Goal: Information Seeking & Learning: Learn about a topic

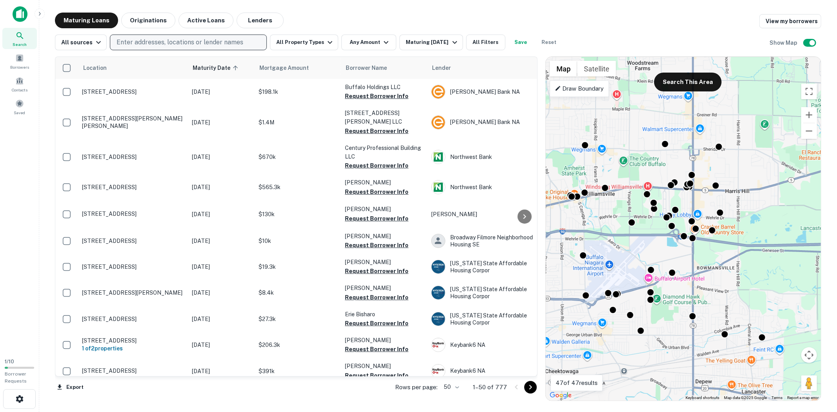
click at [166, 38] on p "Enter addresses, locations or lender names" at bounding box center [180, 42] width 127 height 9
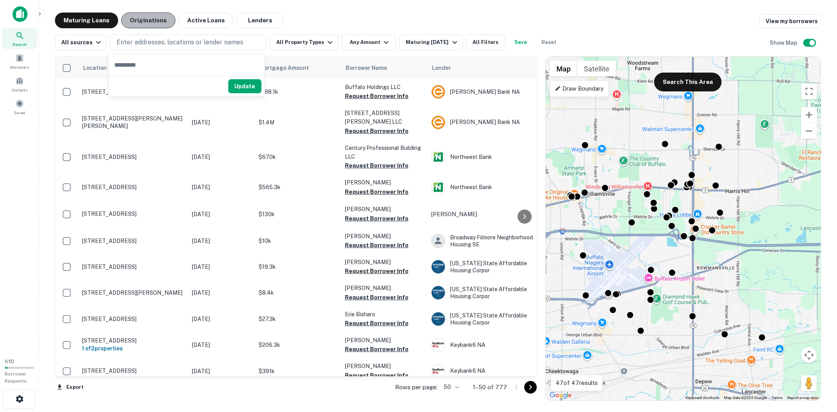
click at [155, 18] on button "Originations" at bounding box center [148, 21] width 54 height 16
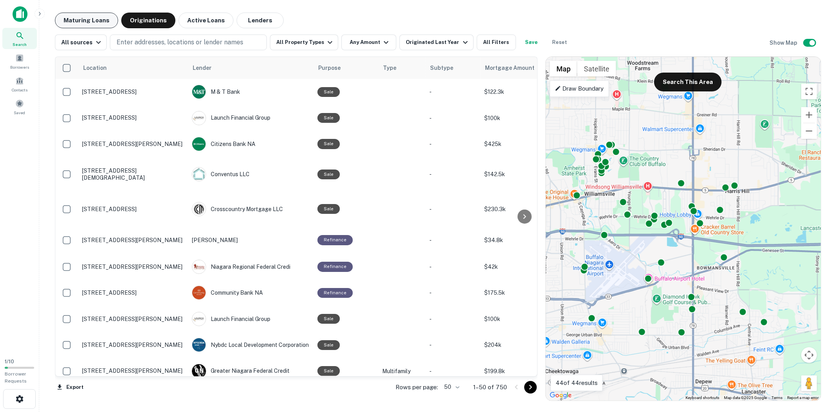
click at [91, 20] on button "Maturing Loans" at bounding box center [86, 21] width 63 height 16
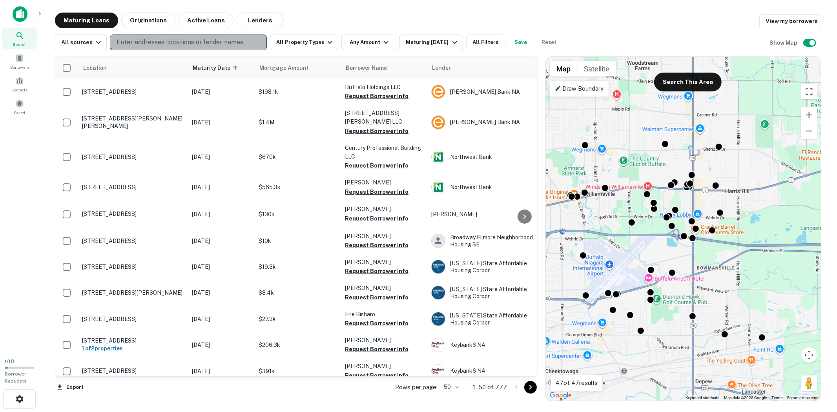
click at [133, 42] on p "Enter addresses, locations or lender names" at bounding box center [180, 42] width 127 height 9
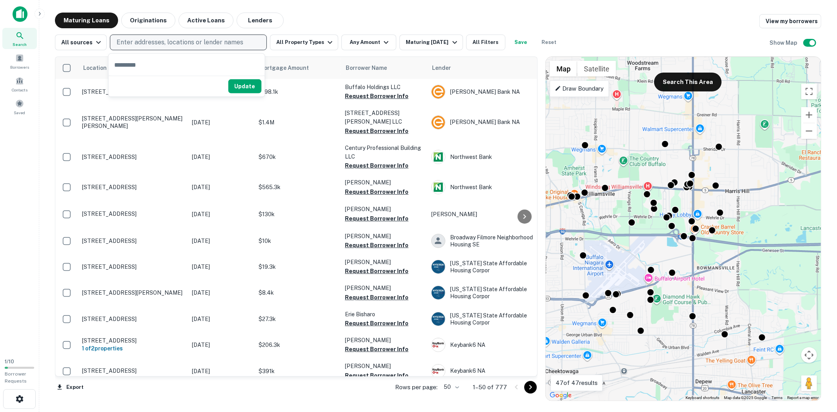
type input "**********"
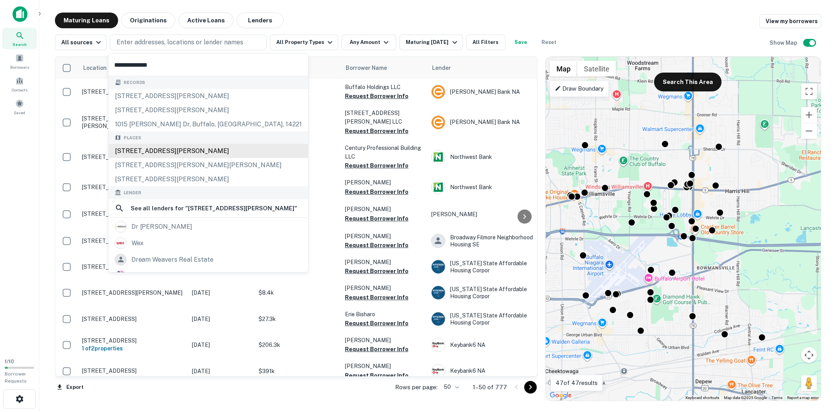
click at [148, 148] on div "[STREET_ADDRESS][PERSON_NAME]" at bounding box center [209, 151] width 200 height 14
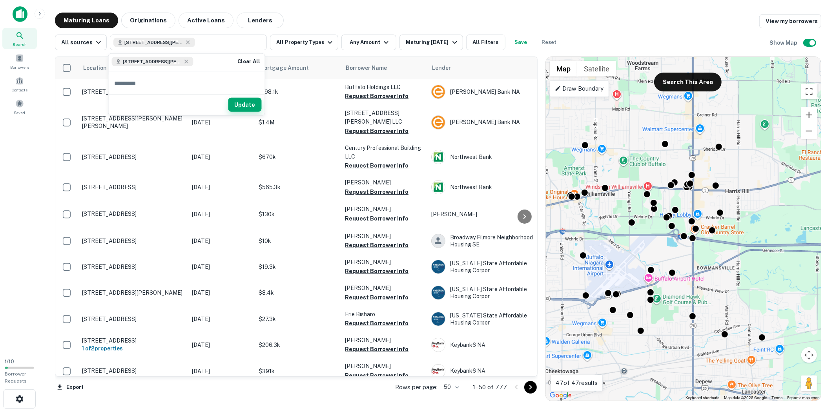
click at [242, 105] on button "Update" at bounding box center [245, 105] width 33 height 14
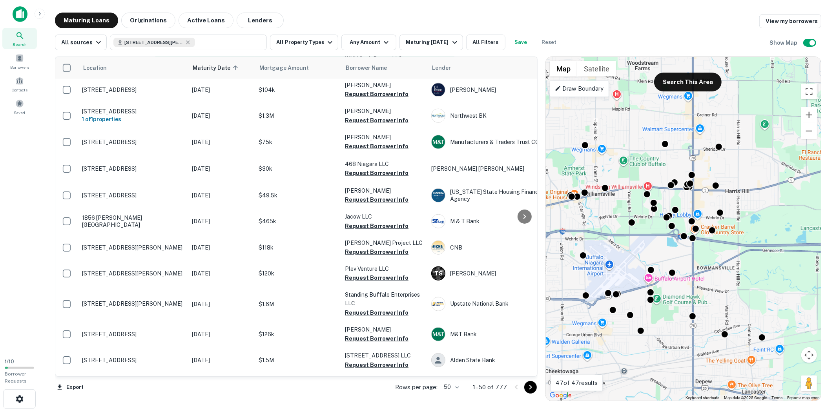
scroll to position [456, 0]
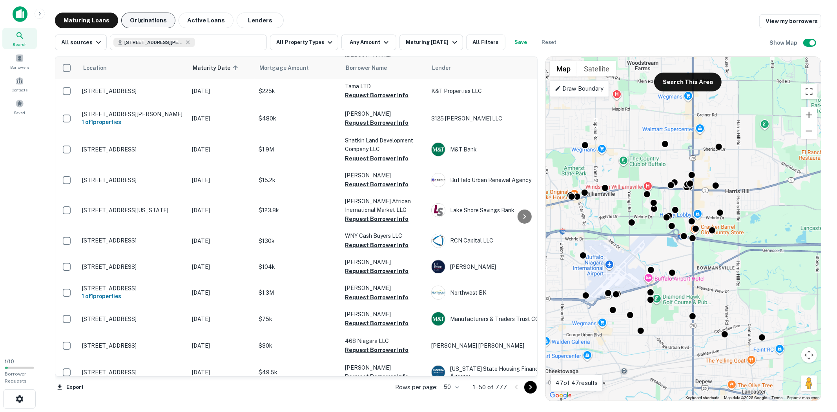
click at [155, 17] on button "Originations" at bounding box center [148, 21] width 54 height 16
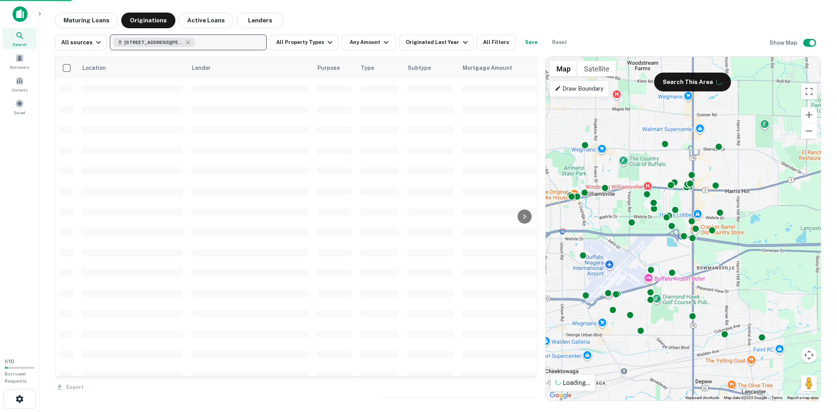
scroll to position [456, 0]
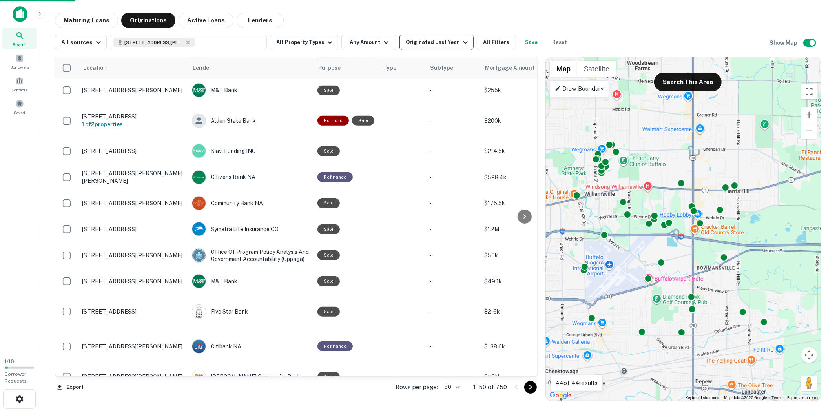
click at [449, 42] on div "Originated Last Year" at bounding box center [438, 42] width 64 height 9
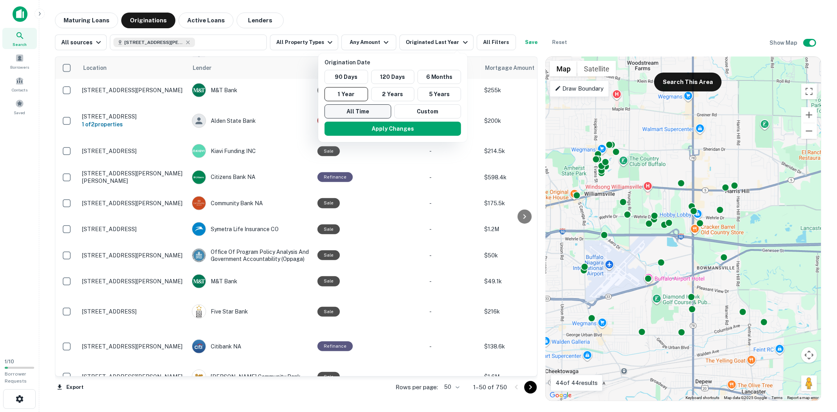
click at [373, 111] on button "All Time" at bounding box center [358, 111] width 67 height 14
drag, startPoint x: 383, startPoint y: 128, endPoint x: 375, endPoint y: 130, distance: 7.7
click at [383, 128] on button "Apply Changes" at bounding box center [390, 129] width 137 height 14
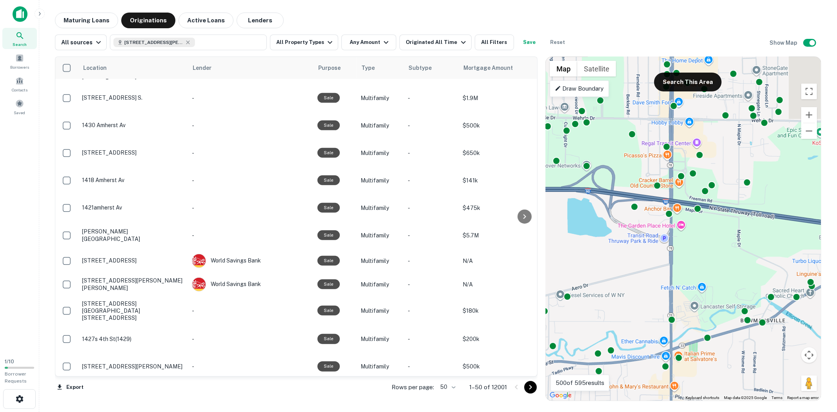
drag, startPoint x: 713, startPoint y: 216, endPoint x: 618, endPoint y: 221, distance: 95.2
click at [618, 221] on div "To activate drag with keyboard, press Alt + Enter. Once in keyboard drag state,…" at bounding box center [683, 229] width 275 height 344
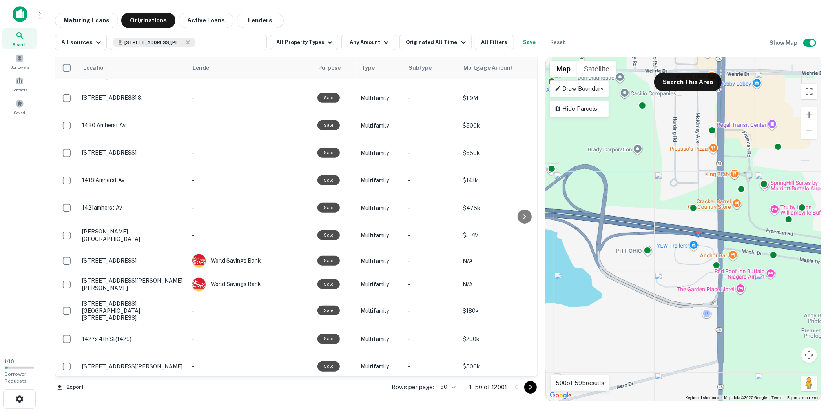
drag, startPoint x: 648, startPoint y: 134, endPoint x: 657, endPoint y: 193, distance: 59.9
click at [657, 193] on div "To activate drag with keyboard, press Alt + Enter. Once in keyboard drag state,…" at bounding box center [683, 229] width 275 height 344
click at [188, 40] on icon "button" at bounding box center [188, 42] width 6 height 6
type input "**********"
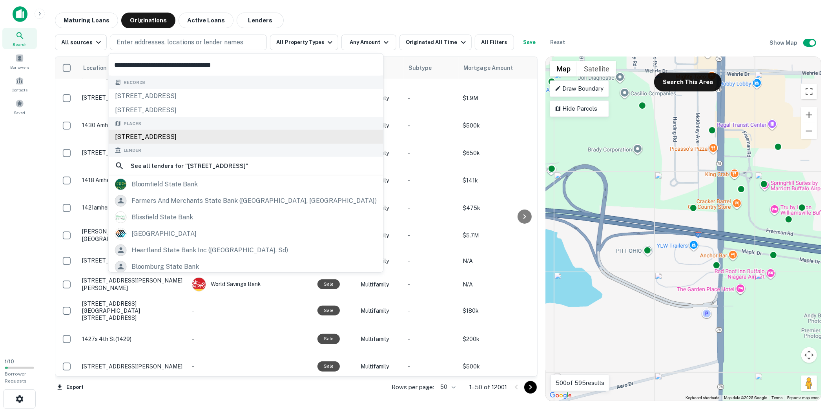
click at [197, 133] on div "[STREET_ADDRESS]" at bounding box center [246, 137] width 275 height 14
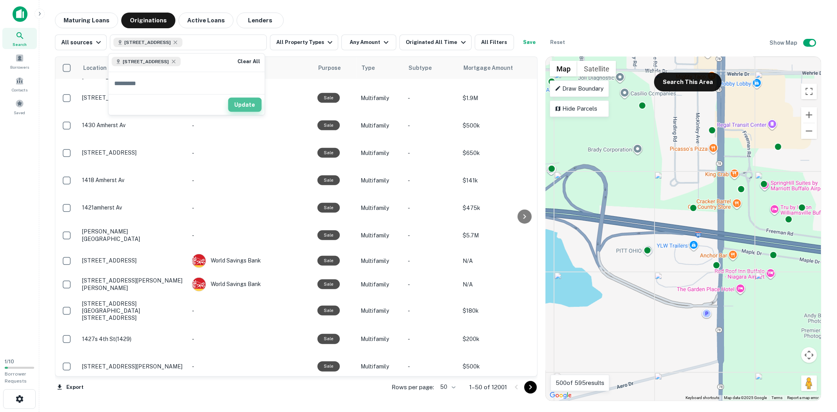
click at [246, 106] on button "Update" at bounding box center [245, 105] width 33 height 14
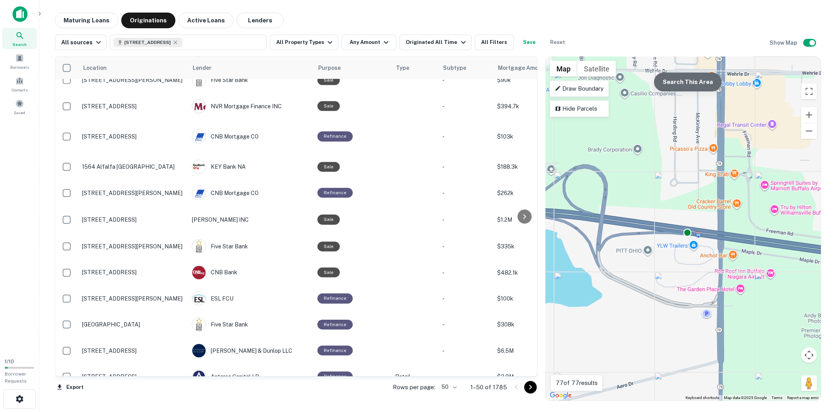
click at [701, 88] on button "Search This Area" at bounding box center [688, 82] width 68 height 19
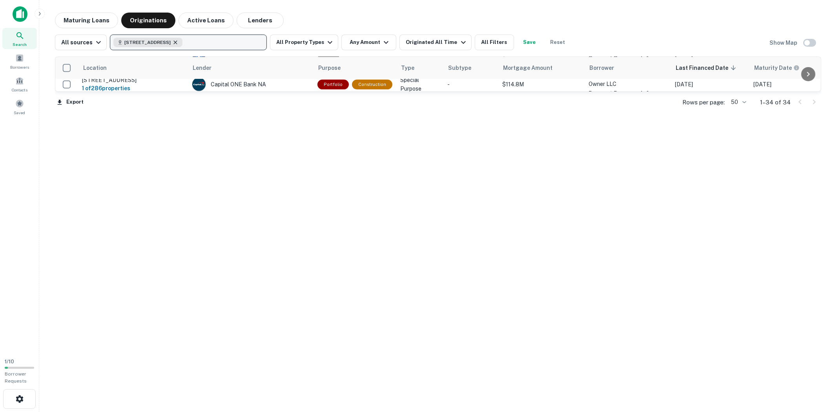
scroll to position [456, 0]
click at [223, 41] on button "[STREET_ADDRESS]" at bounding box center [188, 43] width 157 height 16
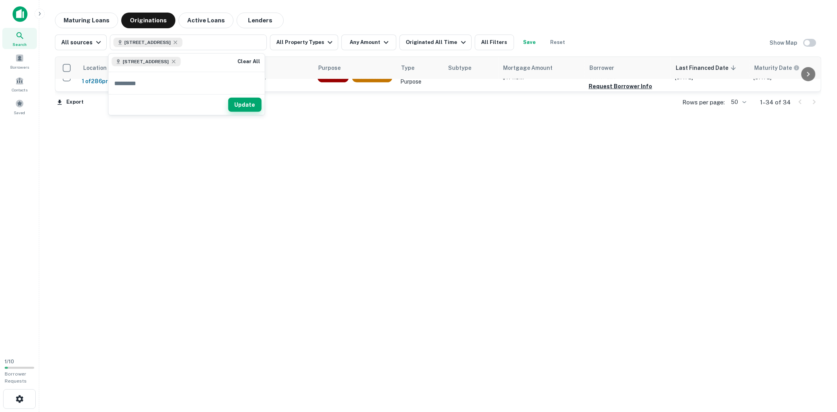
click at [256, 108] on button "Update" at bounding box center [245, 105] width 33 height 14
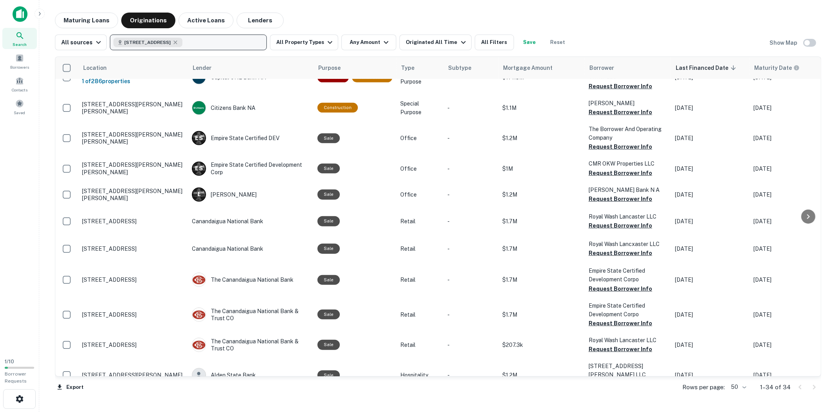
click at [147, 40] on span "[STREET_ADDRESS]" at bounding box center [147, 42] width 46 height 7
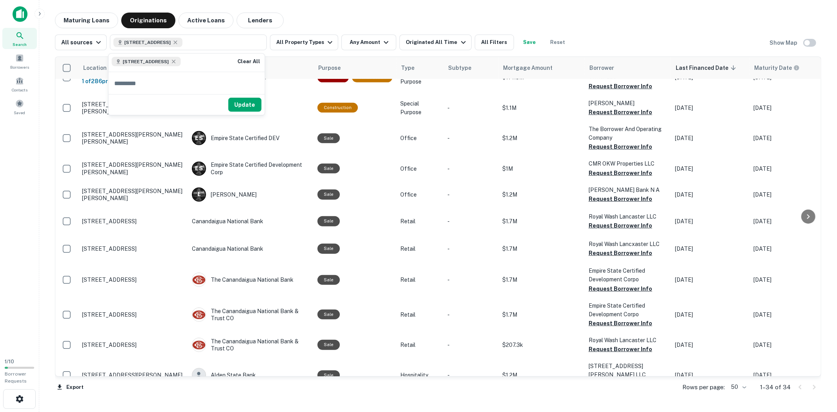
click at [148, 63] on span "[STREET_ADDRESS]" at bounding box center [146, 61] width 46 height 7
click at [168, 59] on span "[STREET_ADDRESS]" at bounding box center [146, 61] width 46 height 7
click at [168, 40] on span "[STREET_ADDRESS]" at bounding box center [147, 42] width 46 height 7
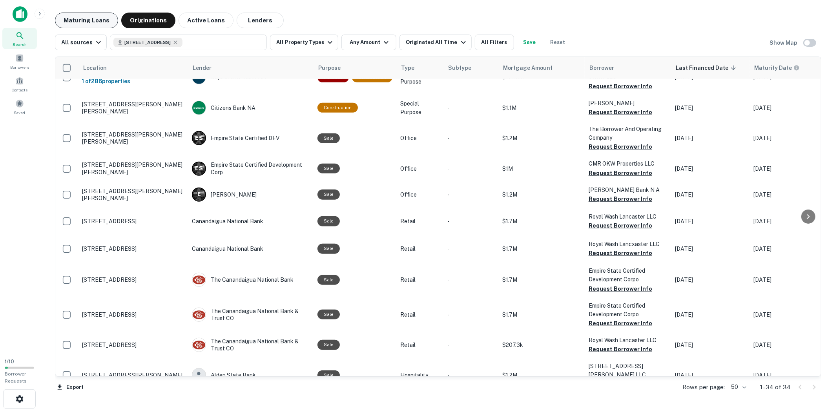
click at [88, 17] on button "Maturing Loans" at bounding box center [86, 21] width 63 height 16
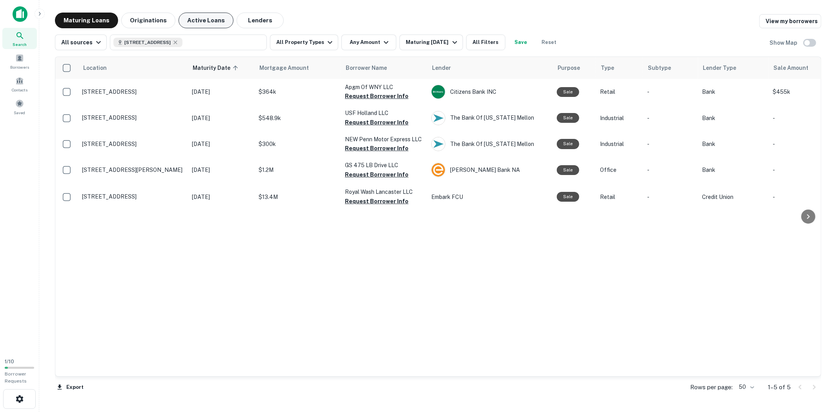
click at [209, 17] on button "Active Loans" at bounding box center [206, 21] width 55 height 16
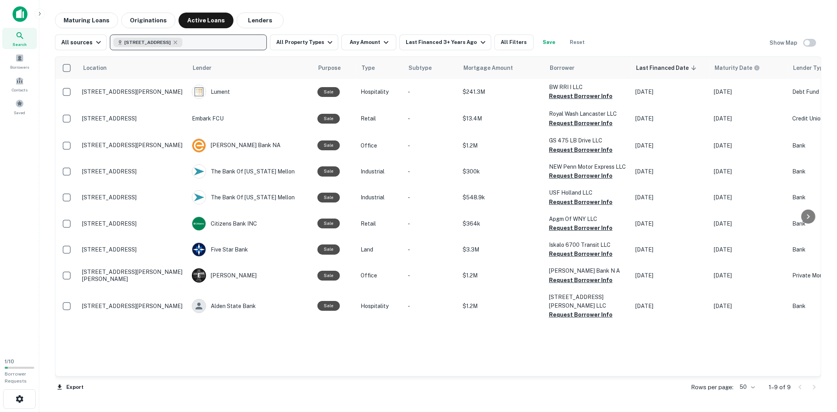
click at [237, 42] on button "[STREET_ADDRESS]" at bounding box center [188, 43] width 157 height 16
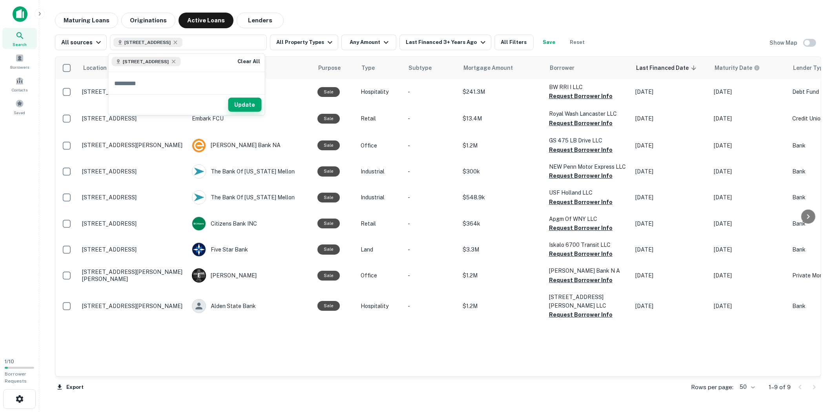
click at [248, 102] on button "Update" at bounding box center [245, 105] width 33 height 14
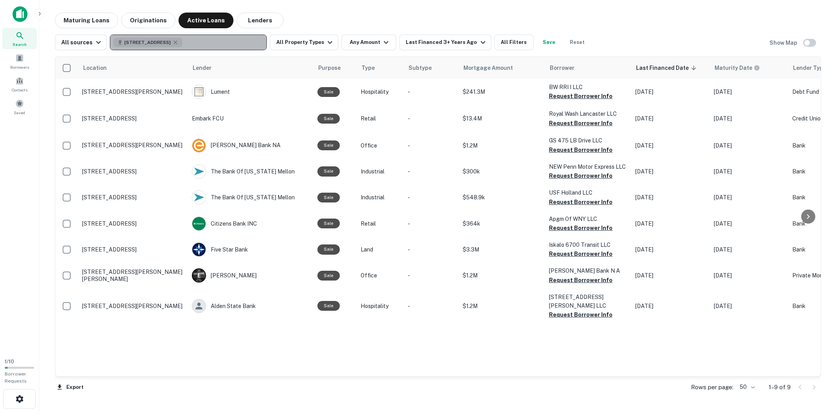
click at [163, 42] on span "[STREET_ADDRESS]" at bounding box center [147, 42] width 46 height 7
click at [199, 43] on button "[STREET_ADDRESS]" at bounding box center [188, 43] width 157 height 16
click at [179, 42] on icon "button" at bounding box center [175, 42] width 6 height 6
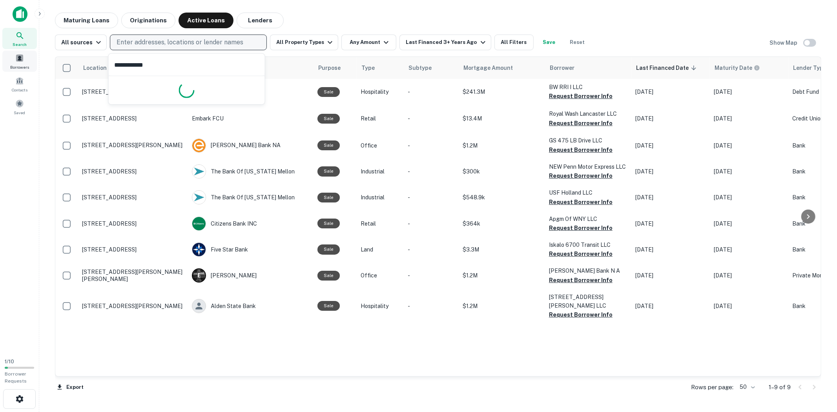
type input "**********"
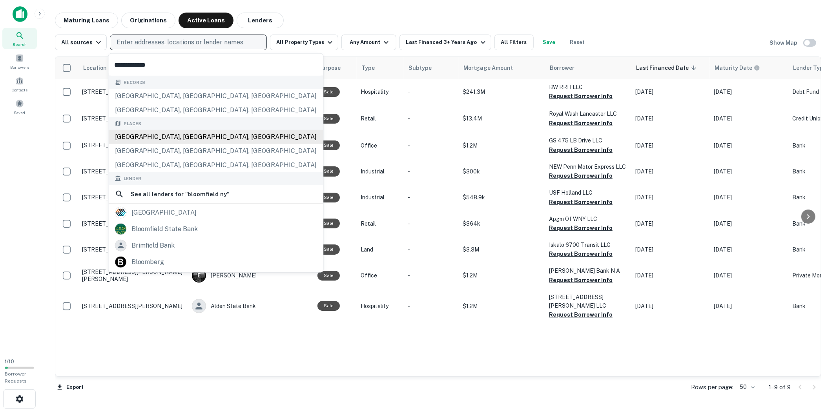
click at [159, 136] on div "[GEOGRAPHIC_DATA], [GEOGRAPHIC_DATA], [GEOGRAPHIC_DATA]" at bounding box center [216, 137] width 215 height 14
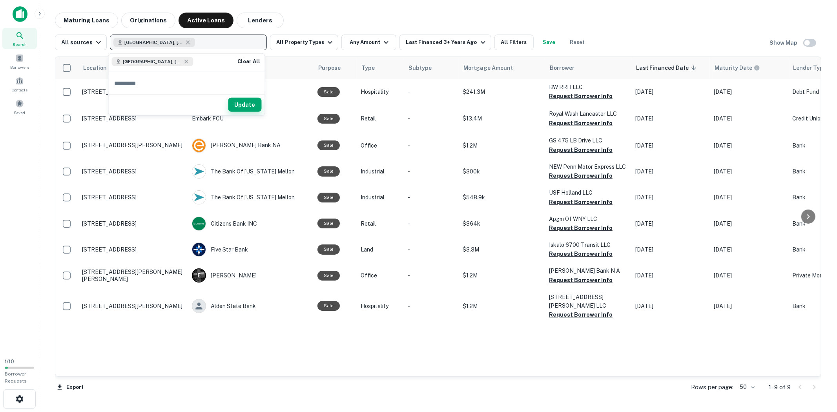
click at [236, 104] on button "Update" at bounding box center [245, 105] width 33 height 14
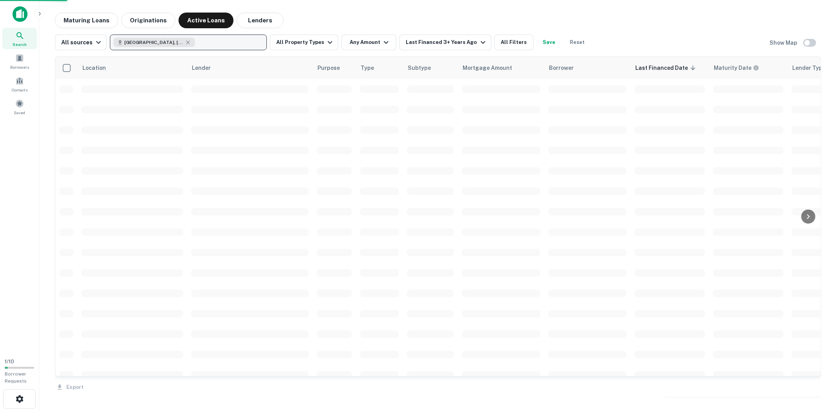
click at [243, 103] on td at bounding box center [250, 109] width 126 height 20
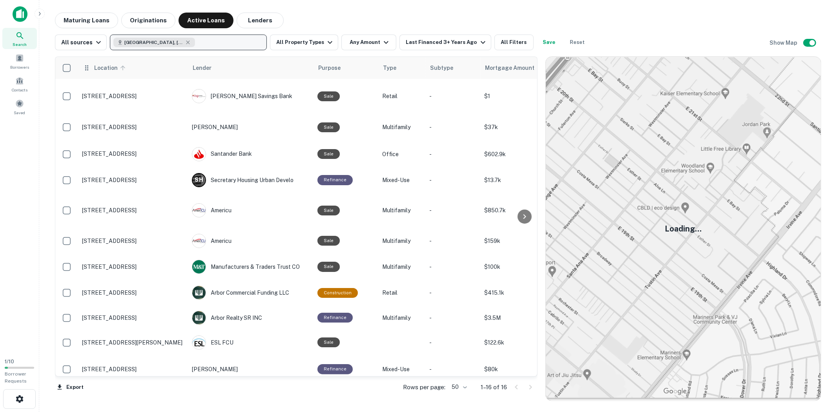
click at [107, 71] on span "Location" at bounding box center [111, 67] width 34 height 9
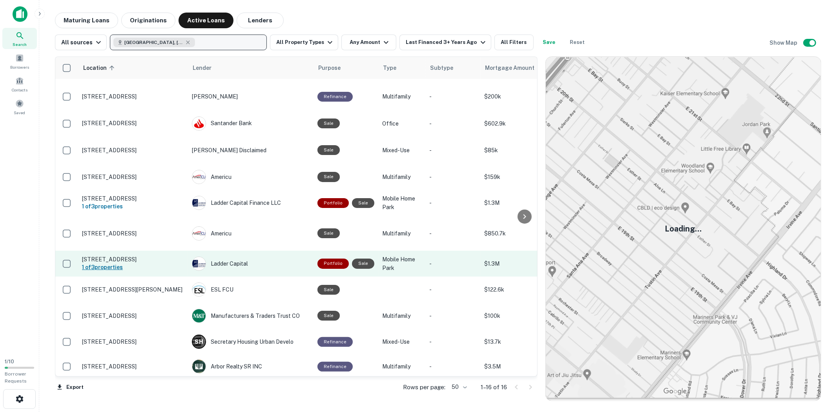
scroll to position [132, 0]
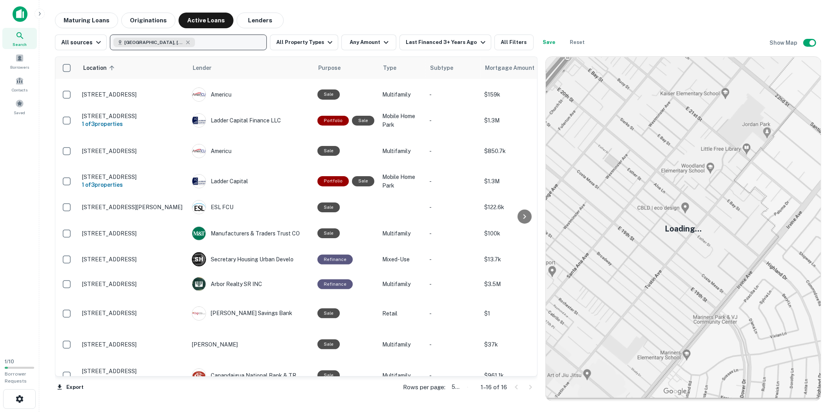
click at [464, 389] on body "Search Borrowers Contacts Saved 1 / 10 Borrower Requests Maturing Loans Origina…" at bounding box center [418, 206] width 837 height 412
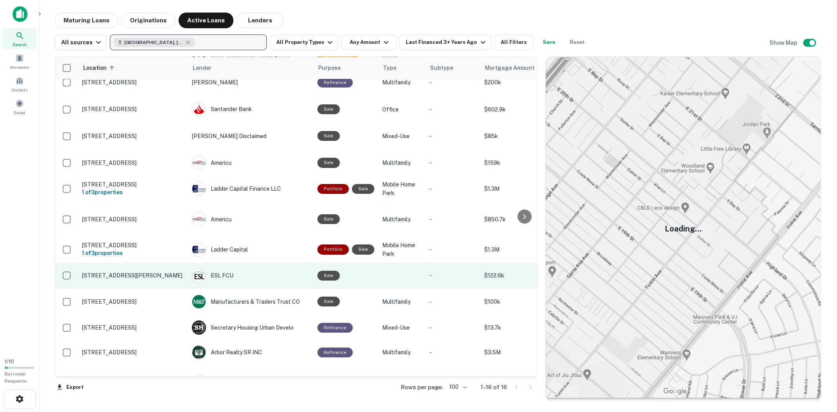
scroll to position [132, 0]
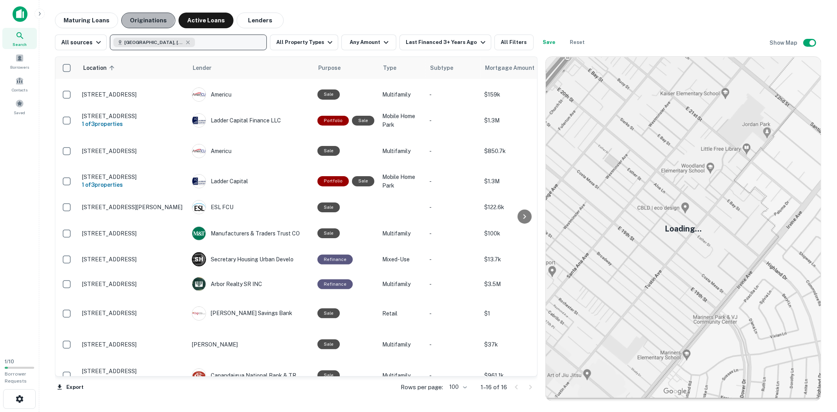
click at [142, 17] on button "Originations" at bounding box center [148, 21] width 54 height 16
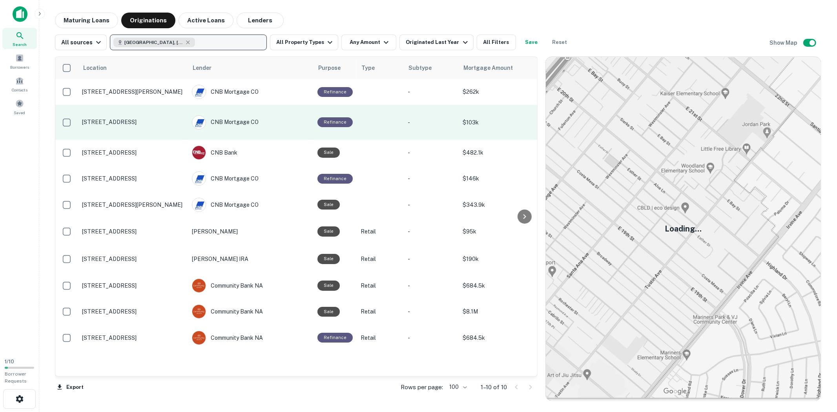
click at [138, 119] on p "[STREET_ADDRESS]" at bounding box center [133, 122] width 102 height 7
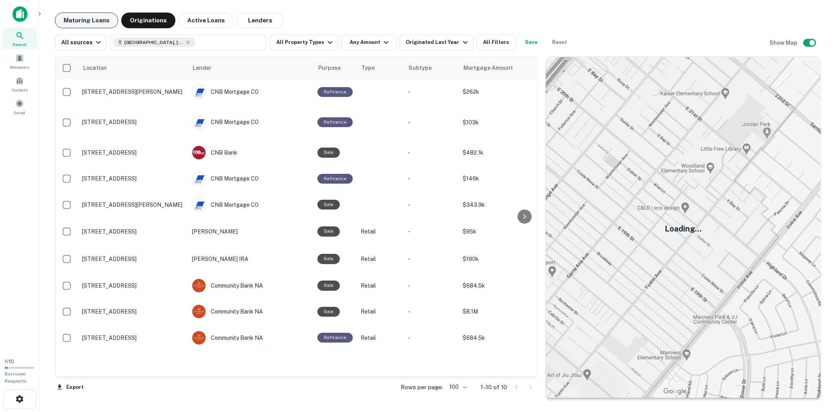
click at [91, 20] on button "Maturing Loans" at bounding box center [86, 21] width 63 height 16
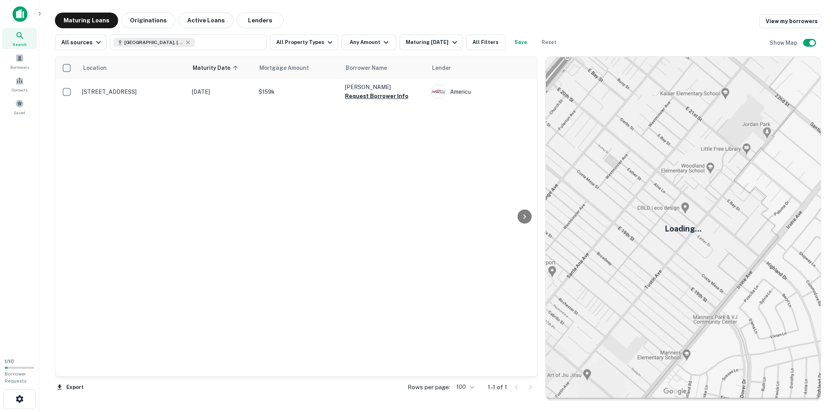
click at [686, 236] on img at bounding box center [683, 229] width 275 height 344
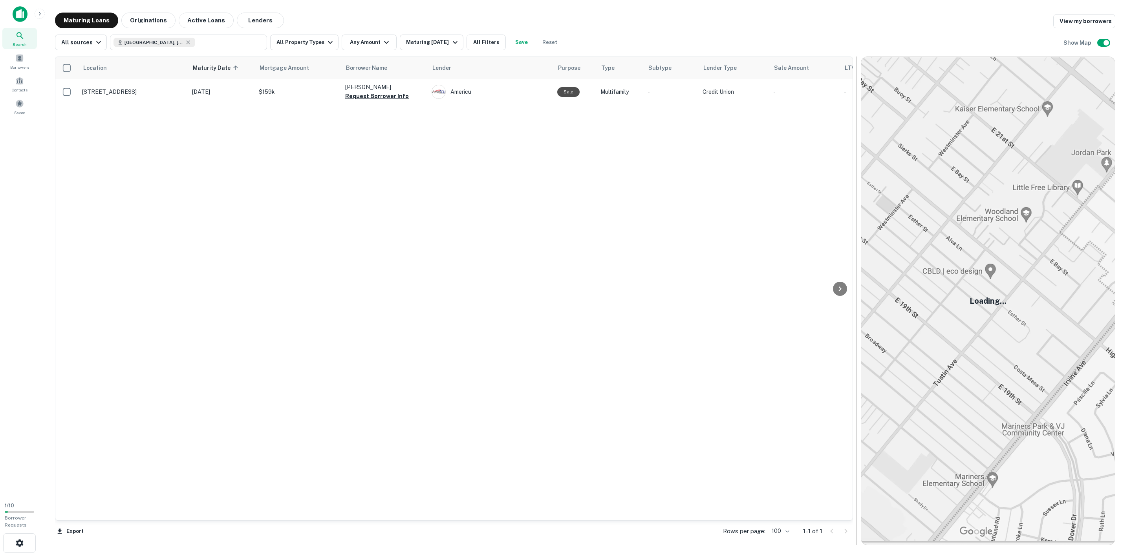
drag, startPoint x: 728, startPoint y: 239, endPoint x: 856, endPoint y: 237, distance: 128.0
click at [837, 237] on div at bounding box center [856, 301] width 1 height 489
click at [837, 212] on img at bounding box center [988, 301] width 254 height 488
drag, startPoint x: 160, startPoint y: 18, endPoint x: 216, endPoint y: 55, distance: 67.3
click at [160, 17] on button "Originations" at bounding box center [148, 21] width 54 height 16
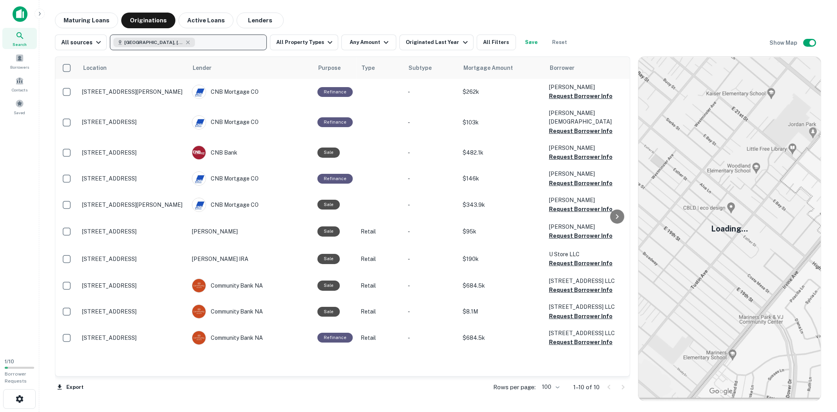
click at [210, 44] on button "[GEOGRAPHIC_DATA], [GEOGRAPHIC_DATA] 14469, [GEOGRAPHIC_DATA]" at bounding box center [188, 43] width 157 height 16
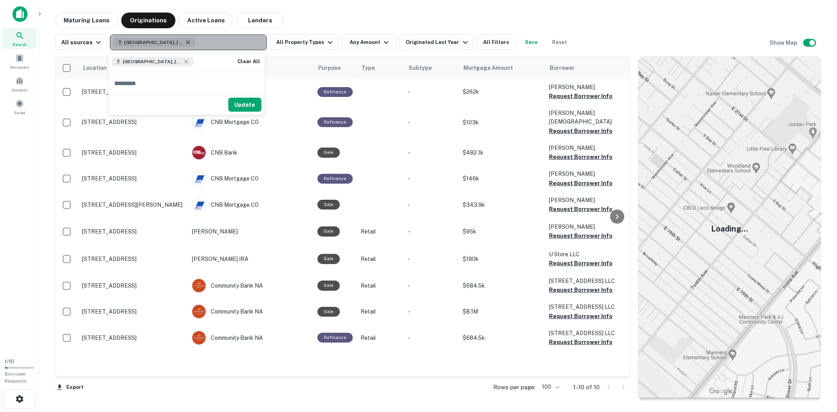
click at [185, 42] on icon "button" at bounding box center [188, 42] width 6 height 6
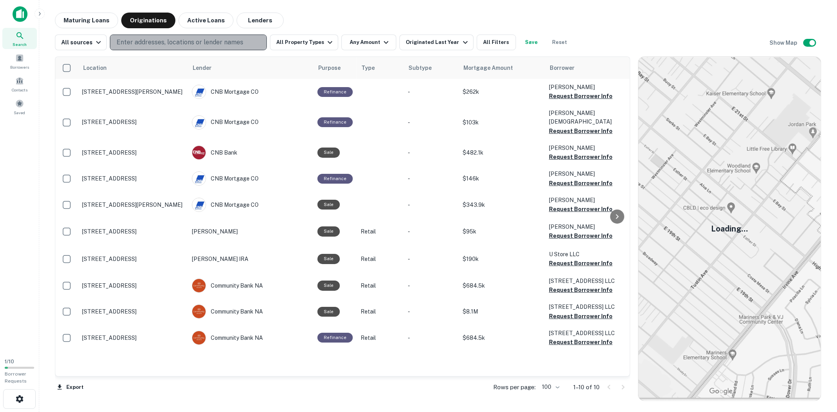
click at [143, 41] on p "Enter addresses, locations or lender names" at bounding box center [180, 42] width 127 height 9
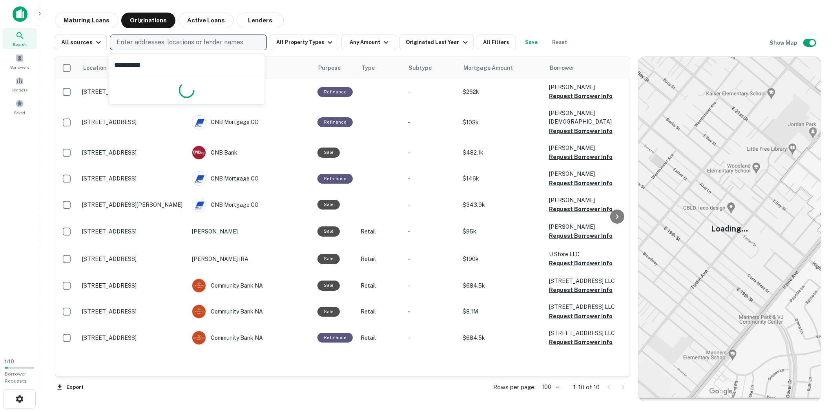
type input "**********"
click at [186, 42] on icon "button" at bounding box center [188, 42] width 6 height 6
click at [75, 17] on button "Maturing Loans" at bounding box center [86, 21] width 63 height 16
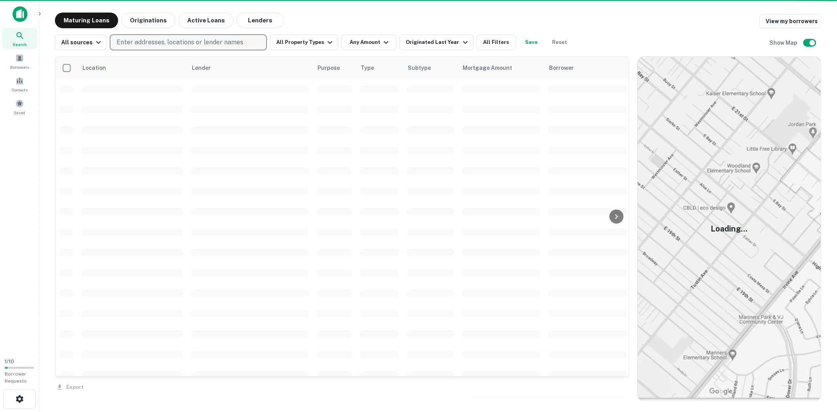
click at [159, 47] on button "Enter addresses, locations or lender names" at bounding box center [188, 43] width 157 height 16
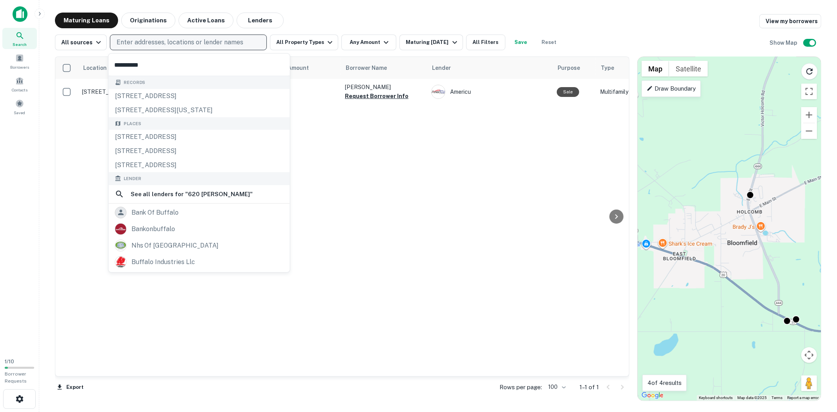
type input "**********"
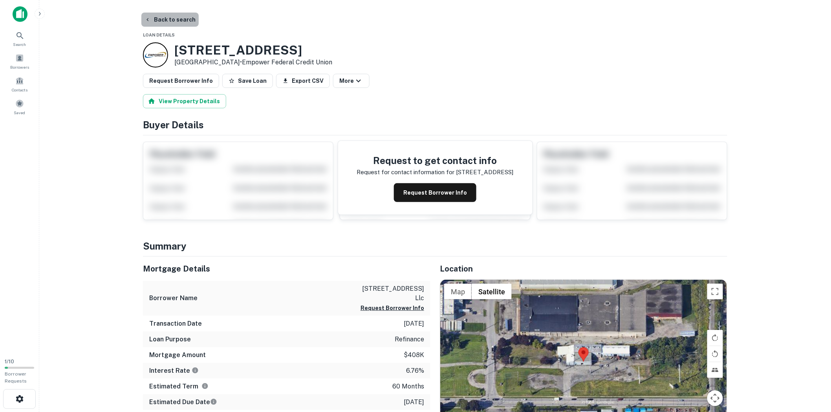
click at [181, 20] on button "Back to search" at bounding box center [169, 20] width 57 height 14
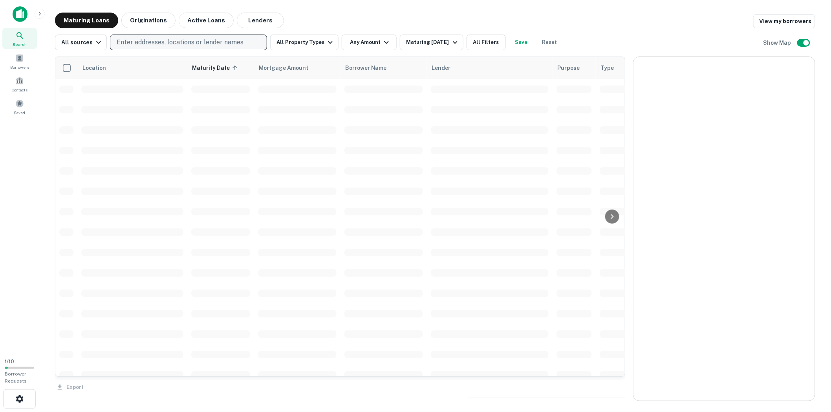
click at [207, 43] on p "Enter addresses, locations or lender names" at bounding box center [180, 42] width 127 height 9
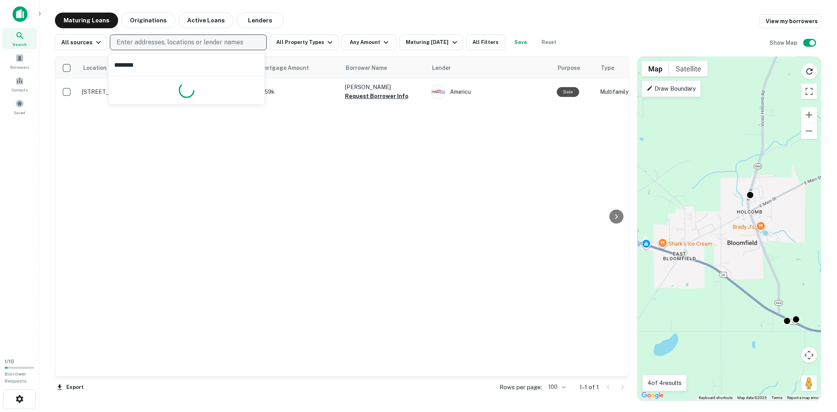
type input "*********"
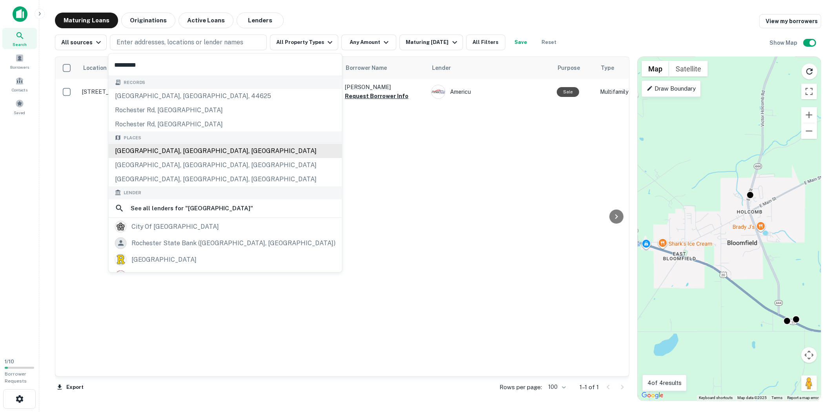
click at [160, 146] on div "[GEOGRAPHIC_DATA], [GEOGRAPHIC_DATA], [GEOGRAPHIC_DATA]" at bounding box center [226, 151] width 234 height 14
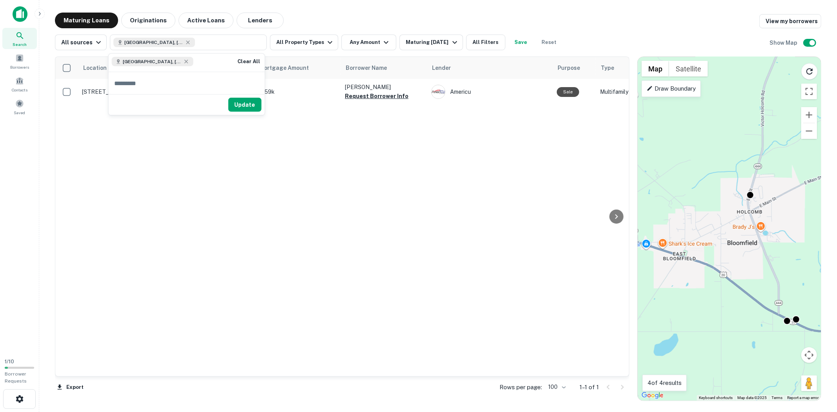
click at [263, 99] on div "Update" at bounding box center [187, 104] width 156 height 21
click at [250, 102] on button "Update" at bounding box center [245, 105] width 33 height 14
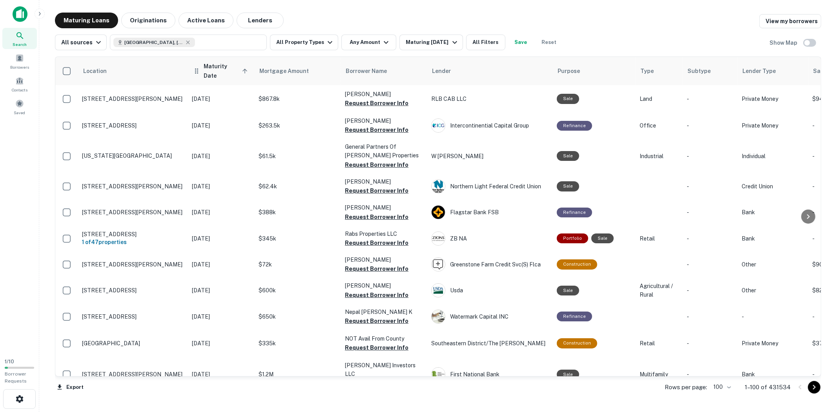
click at [219, 66] on span "Maturity Date sorted ascending" at bounding box center [227, 71] width 46 height 19
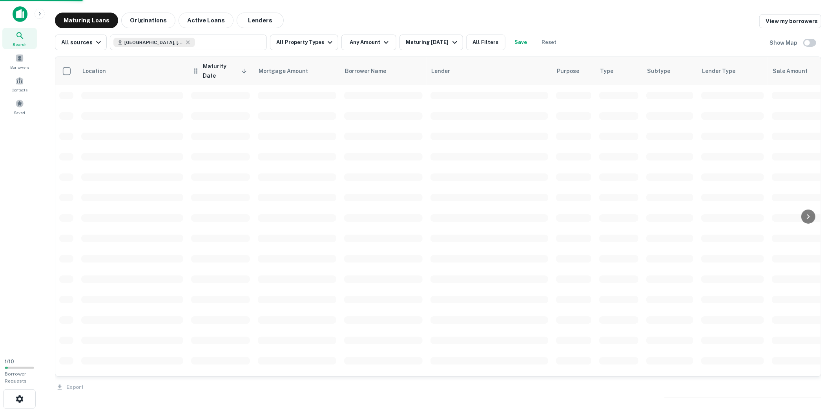
click at [219, 66] on span "Maturity Date sorted descending" at bounding box center [226, 71] width 46 height 19
click at [327, 44] on icon "button" at bounding box center [329, 42] width 9 height 9
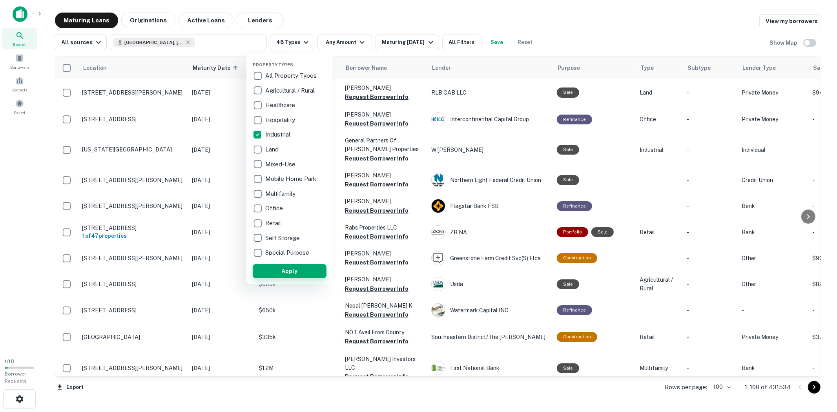
click at [289, 270] on button "Apply" at bounding box center [290, 271] width 74 height 14
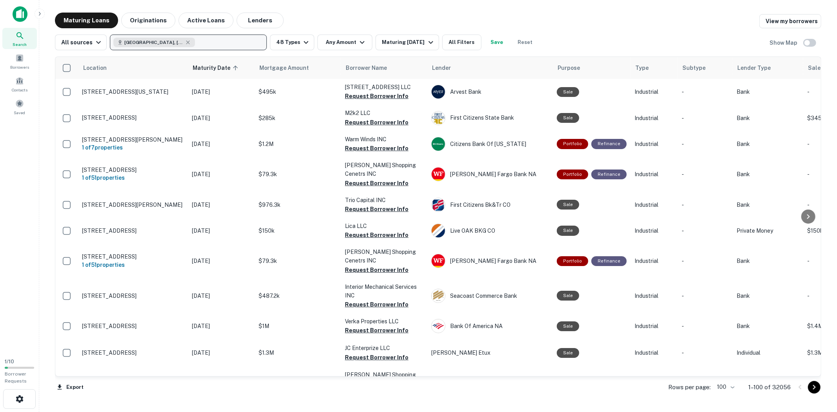
click at [219, 41] on button "[GEOGRAPHIC_DATA], [GEOGRAPHIC_DATA], [GEOGRAPHIC_DATA]" at bounding box center [188, 43] width 157 height 16
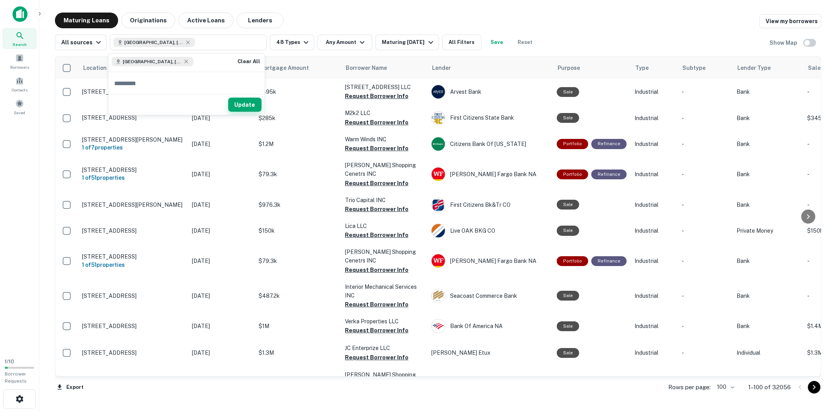
click at [250, 102] on button "Update" at bounding box center [245, 105] width 33 height 14
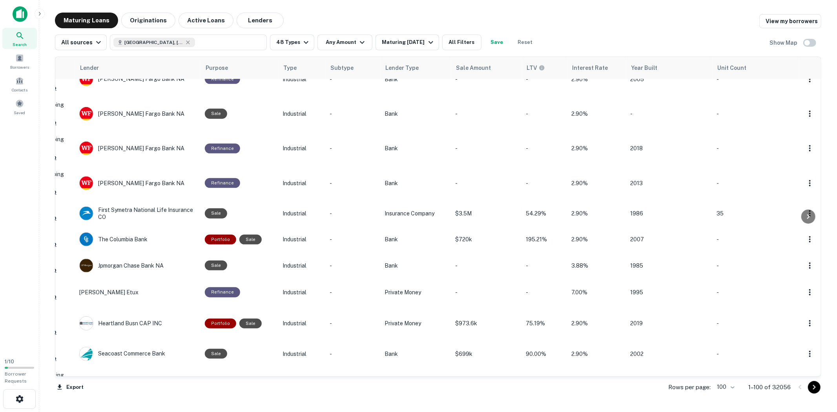
scroll to position [305, 0]
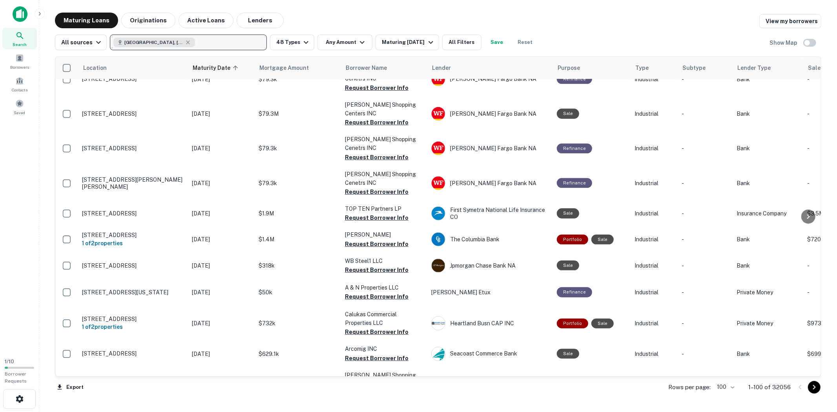
click at [224, 42] on button "[GEOGRAPHIC_DATA], [GEOGRAPHIC_DATA], [GEOGRAPHIC_DATA]" at bounding box center [188, 43] width 157 height 16
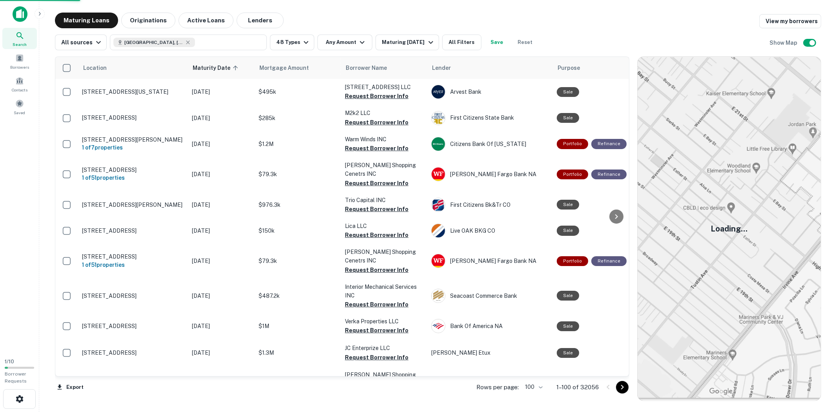
scroll to position [305, 0]
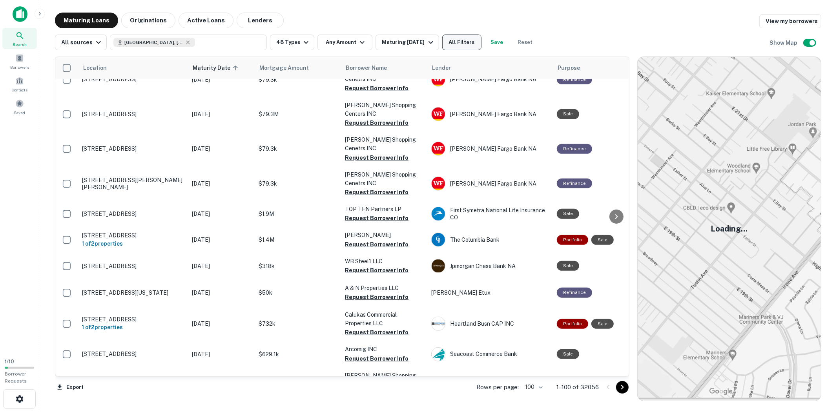
click at [461, 40] on button "All Filters" at bounding box center [461, 43] width 39 height 16
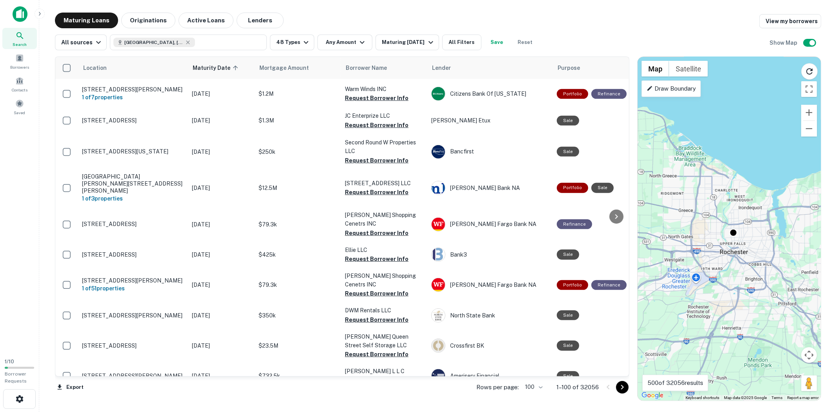
click at [675, 88] on p "Draw Boundary" at bounding box center [671, 88] width 49 height 9
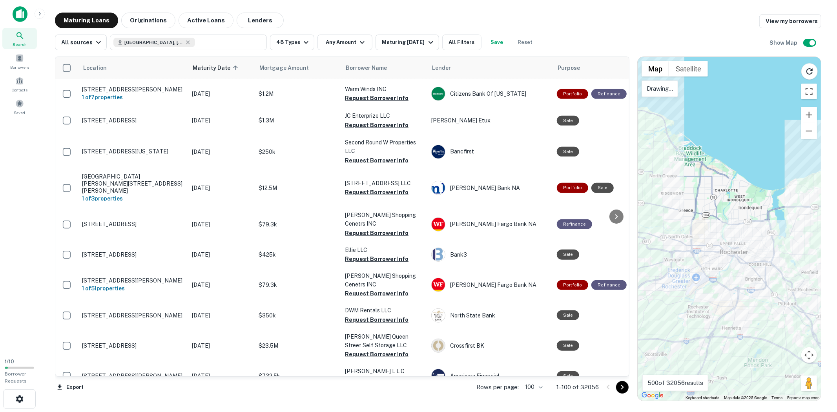
drag, startPoint x: 667, startPoint y: 117, endPoint x: 799, endPoint y: 179, distance: 145.6
click at [799, 179] on div "To activate drag with keyboard, press Alt + Enter. Once in keyboard drag state,…" at bounding box center [729, 229] width 183 height 344
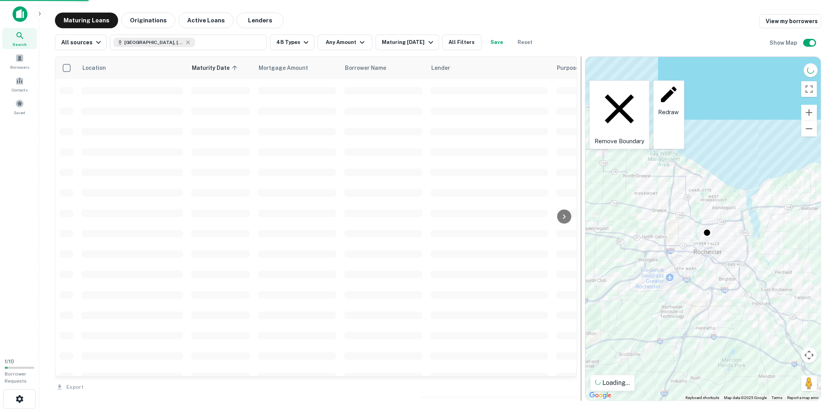
drag, startPoint x: 633, startPoint y: 210, endPoint x: 581, endPoint y: 211, distance: 51.8
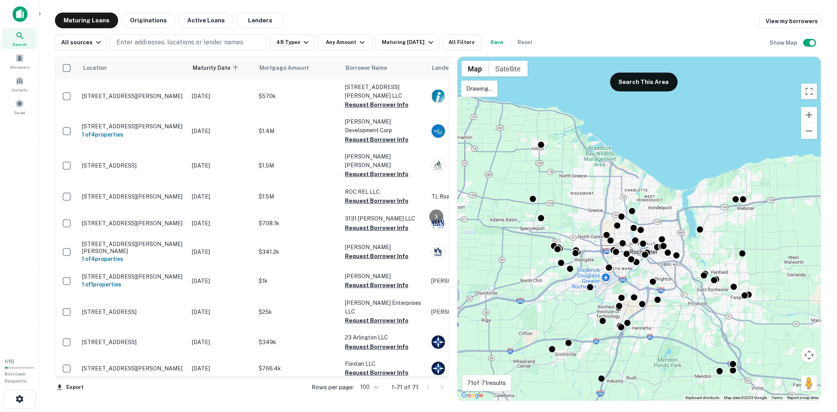
click at [488, 88] on p "Drawing..." at bounding box center [479, 88] width 26 height 9
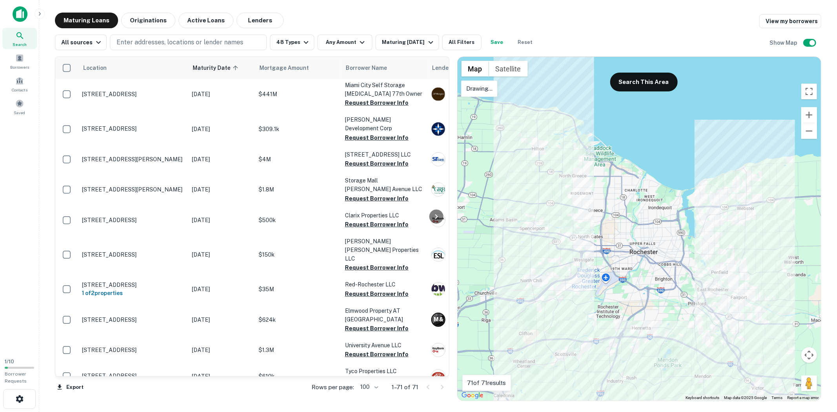
drag, startPoint x: 540, startPoint y: 112, endPoint x: 772, endPoint y: 159, distance: 236.4
click at [772, 159] on div "To activate drag with keyboard, press Alt + Enter. Once in keyboard drag state,…" at bounding box center [640, 229] width 364 height 344
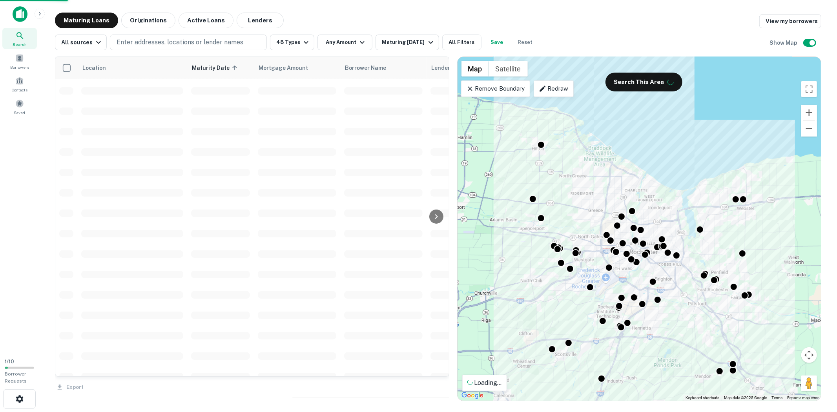
click at [564, 93] on p "Redraw" at bounding box center [553, 88] width 29 height 9
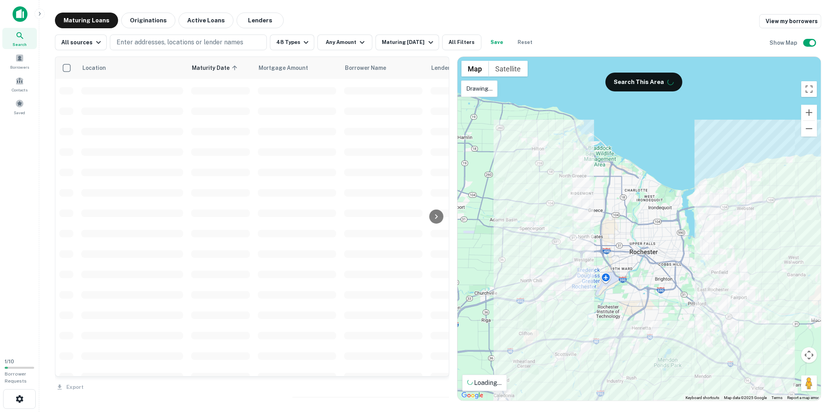
drag, startPoint x: 534, startPoint y: 103, endPoint x: 787, endPoint y: 131, distance: 254.0
click at [786, 133] on div "To activate drag with keyboard, press Alt + Enter. Once in keyboard drag state,…" at bounding box center [640, 229] width 364 height 344
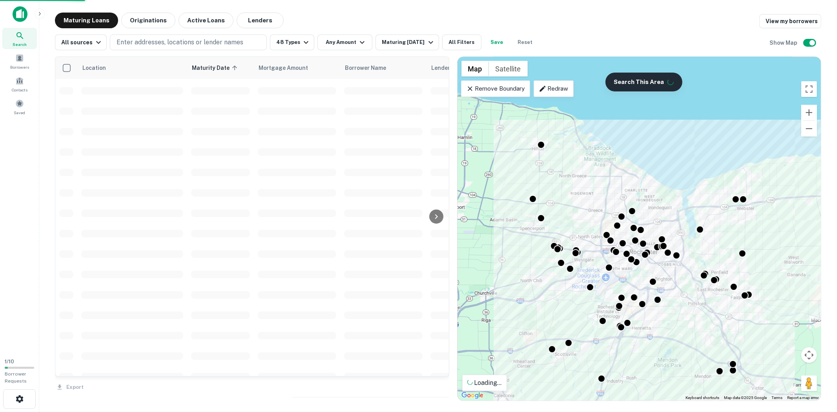
click at [638, 84] on button "Search This Area" at bounding box center [644, 82] width 77 height 19
click at [650, 80] on button "Search This Area" at bounding box center [644, 82] width 77 height 19
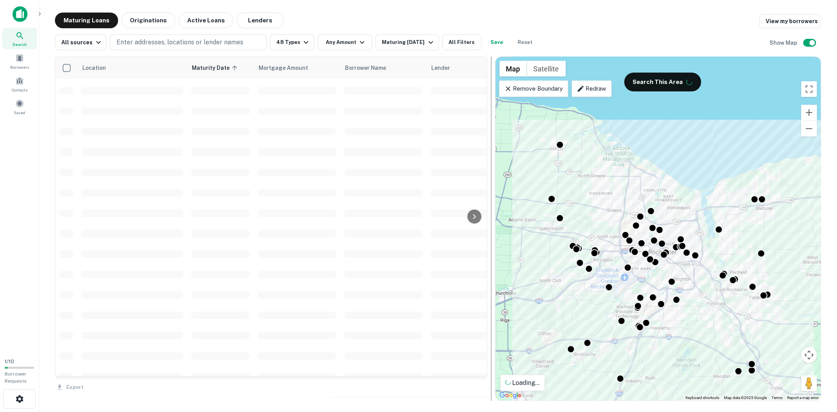
drag, startPoint x: 453, startPoint y: 186, endPoint x: 492, endPoint y: 188, distance: 38.1
click at [492, 188] on div at bounding box center [491, 229] width 1 height 345
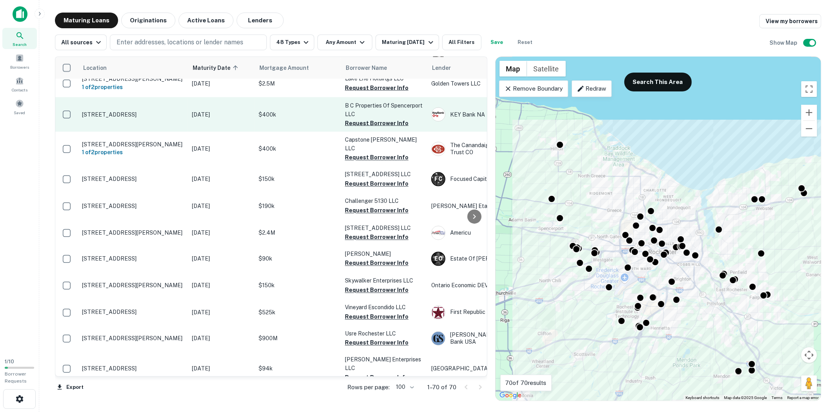
scroll to position [1178, 0]
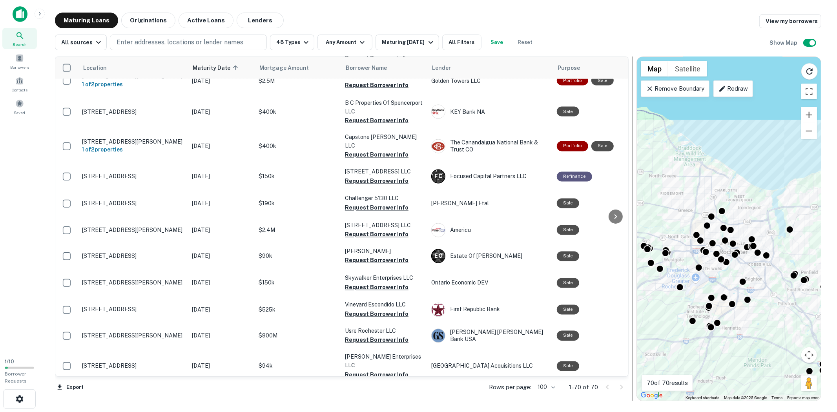
drag, startPoint x: 519, startPoint y: 174, endPoint x: 633, endPoint y: 185, distance: 114.0
click at [633, 185] on div at bounding box center [633, 229] width 1 height 345
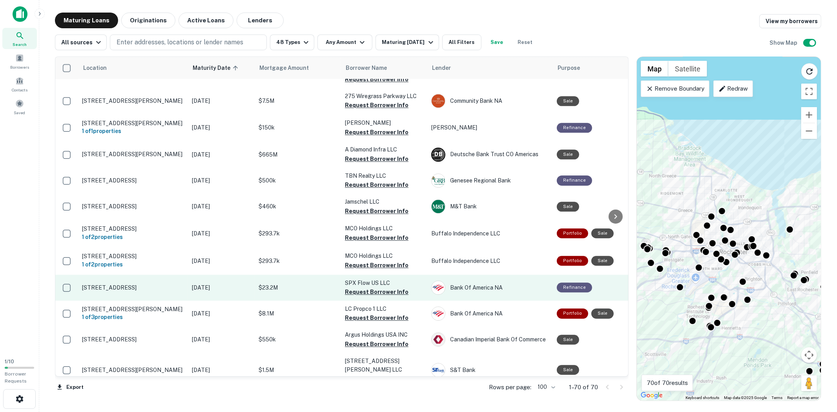
scroll to position [1636, 0]
